Goal: Check status: Check status

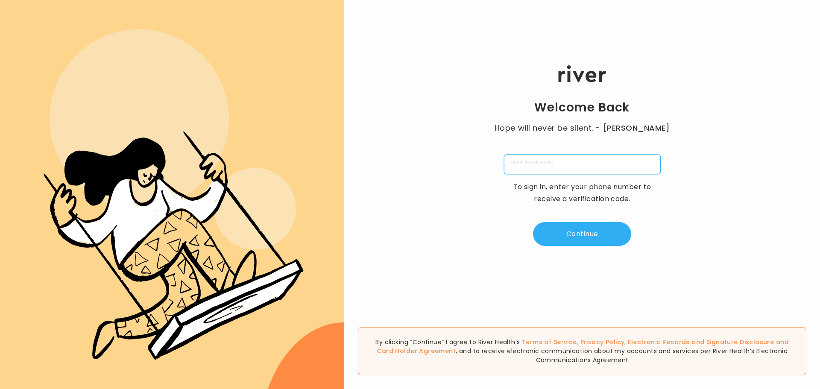
click at [593, 184] on div "Welcome Back Hope will never be silent. - Harvey Milk To sign in, enter your ph…" at bounding box center [582, 156] width 476 height 234
type input "**********"
type input "*"
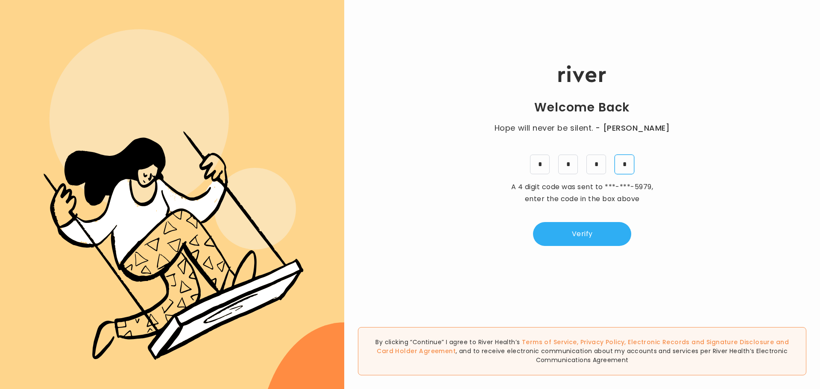
type input "*"
click at [562, 240] on button "Verify" at bounding box center [582, 234] width 98 height 24
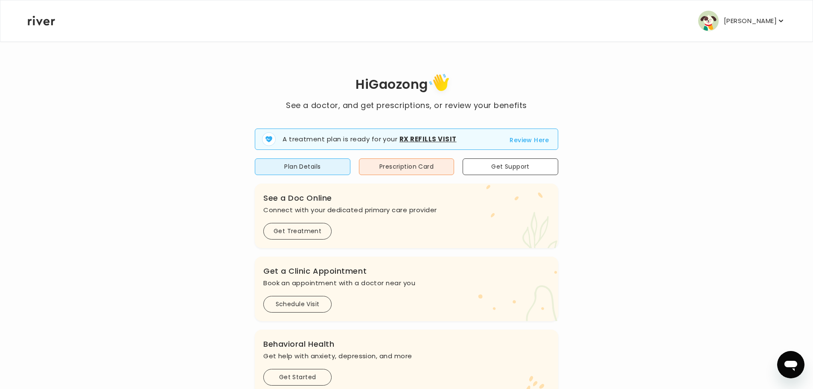
click at [514, 141] on button "Review Here" at bounding box center [530, 140] width 40 height 10
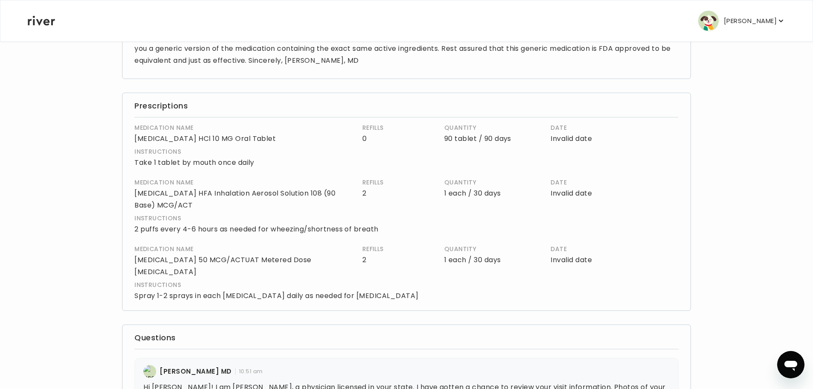
scroll to position [132, 0]
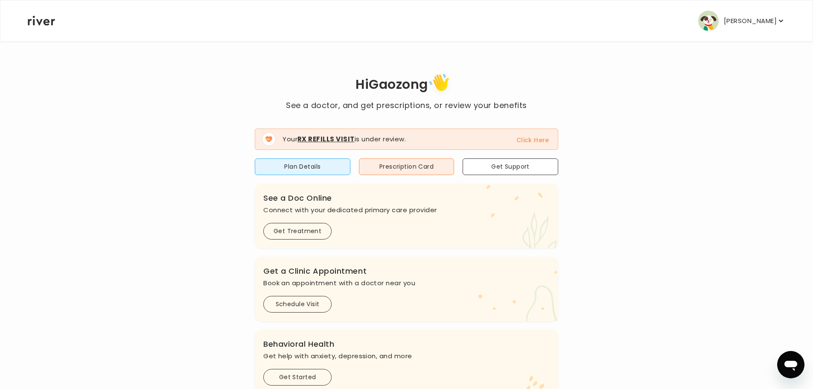
click at [737, 20] on p "[PERSON_NAME]" at bounding box center [750, 21] width 53 height 12
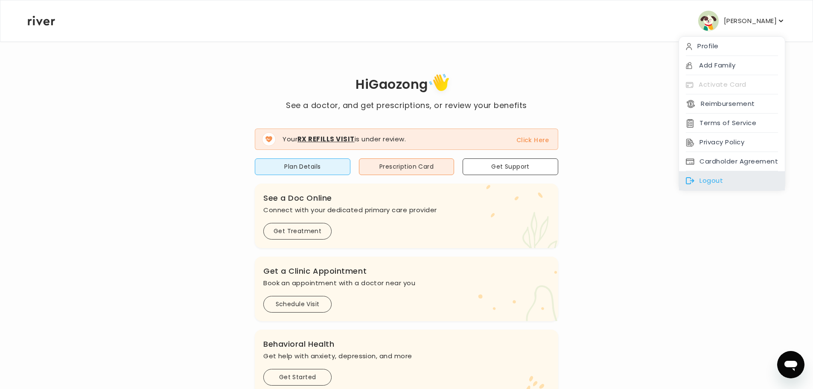
click at [711, 175] on div "Logout" at bounding box center [732, 180] width 106 height 19
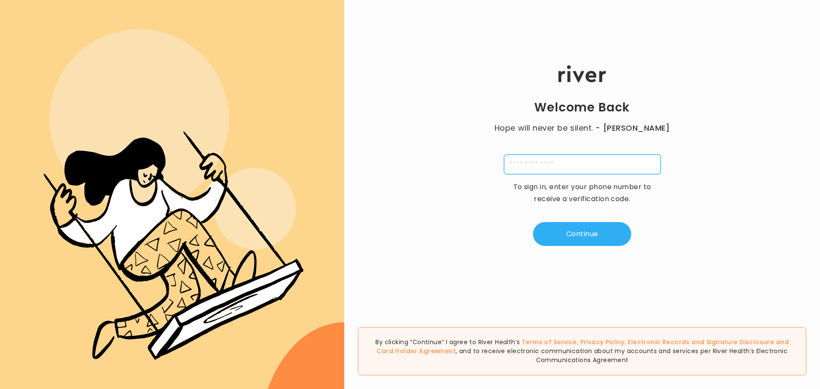
click at [601, 155] on input "tel" at bounding box center [582, 165] width 157 height 20
drag, startPoint x: 629, startPoint y: 159, endPoint x: 636, endPoint y: 159, distance: 7.3
click at [633, 159] on input "tel" at bounding box center [582, 165] width 157 height 20
type input "**********"
type input "*"
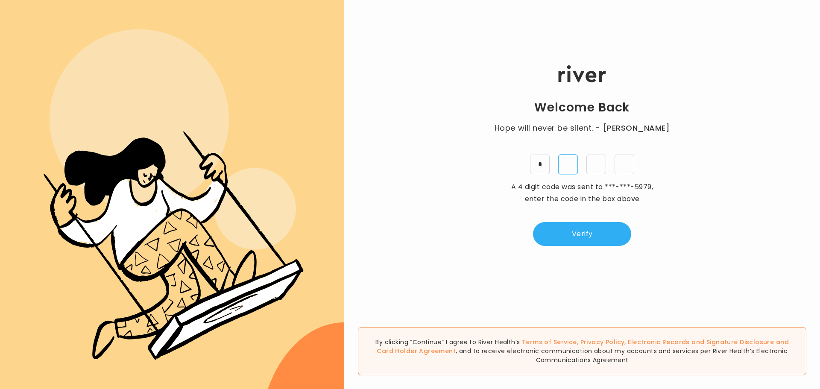
type input "*"
click at [603, 239] on button "Verify" at bounding box center [582, 234] width 98 height 24
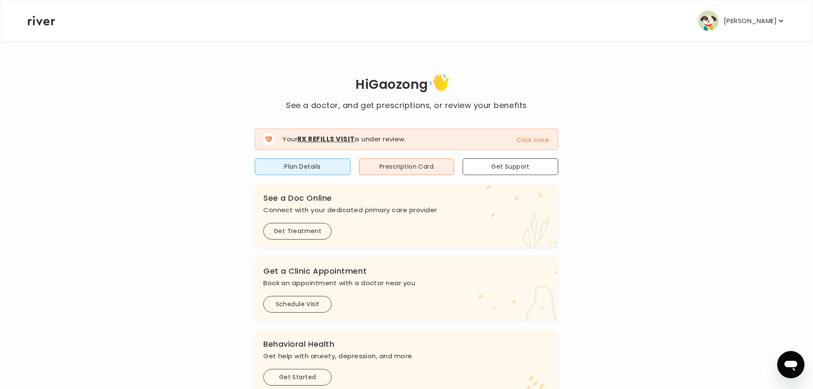
click at [532, 141] on button "Click Here" at bounding box center [533, 140] width 33 height 10
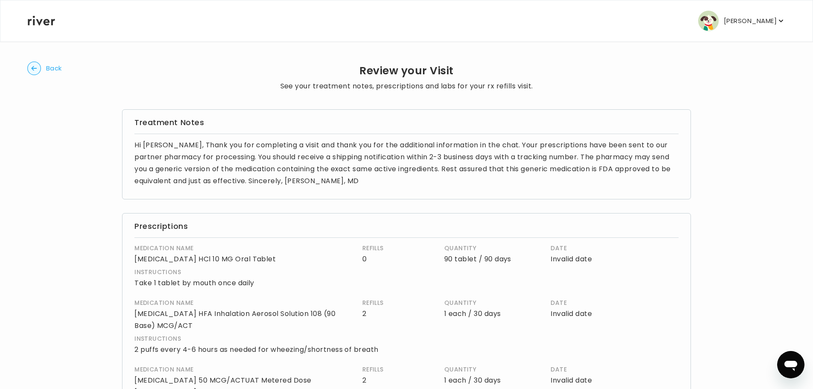
click at [30, 64] on circle "button" at bounding box center [34, 68] width 13 height 13
